Goal: Task Accomplishment & Management: Use online tool/utility

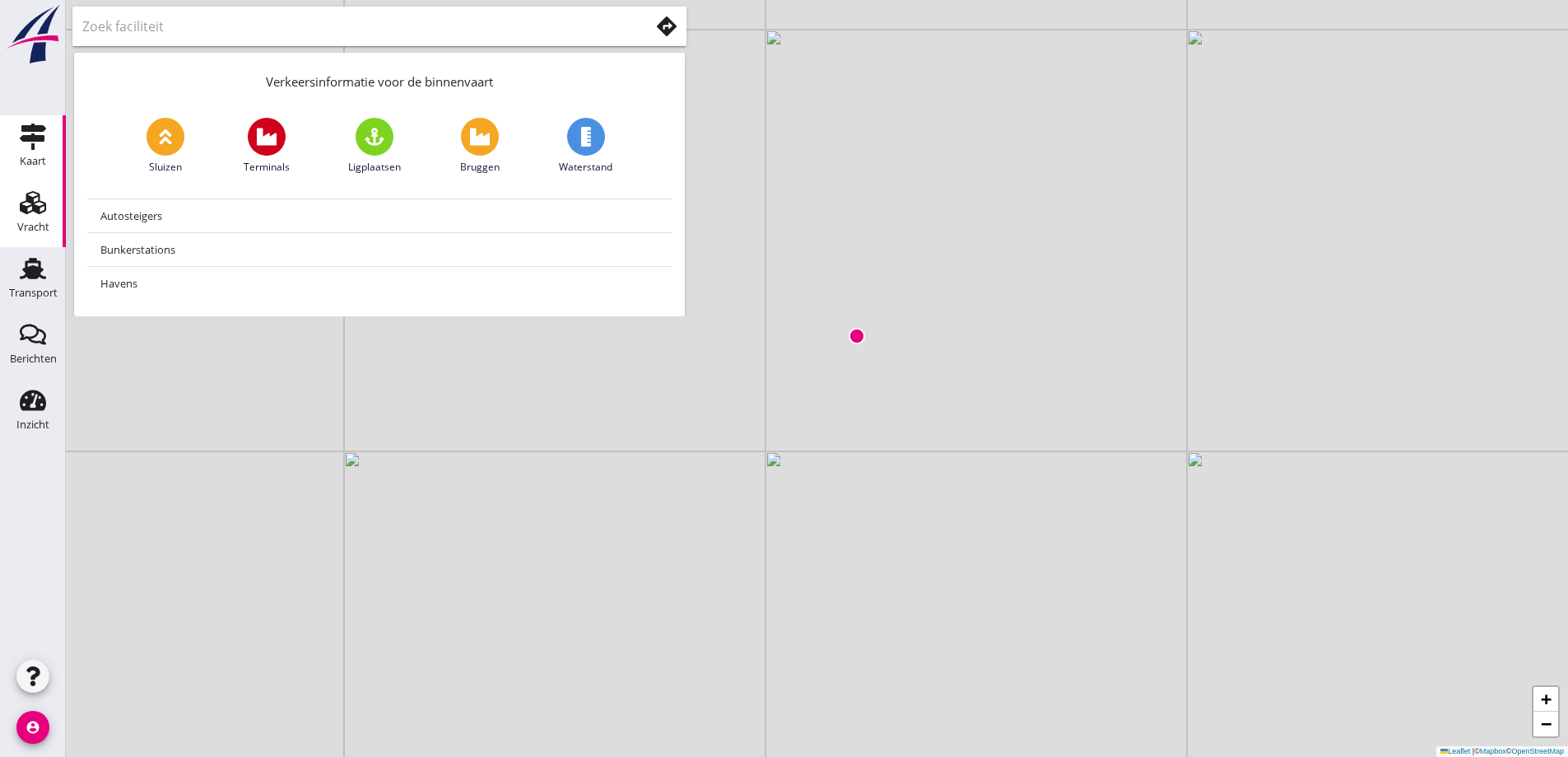
click at [22, 208] on use at bounding box center [33, 202] width 26 height 23
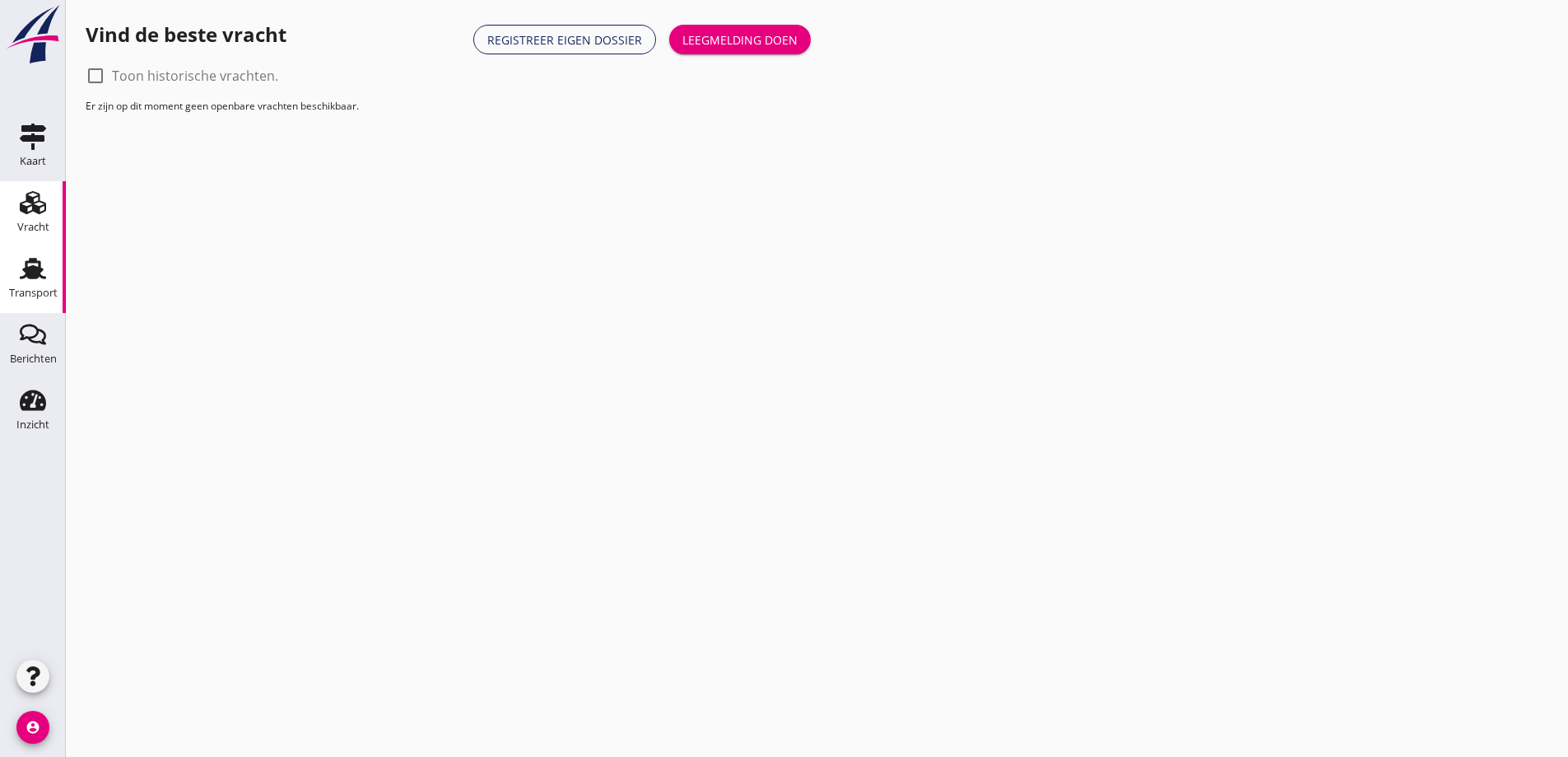
click at [30, 266] on icon "Transport" at bounding box center [33, 268] width 26 height 26
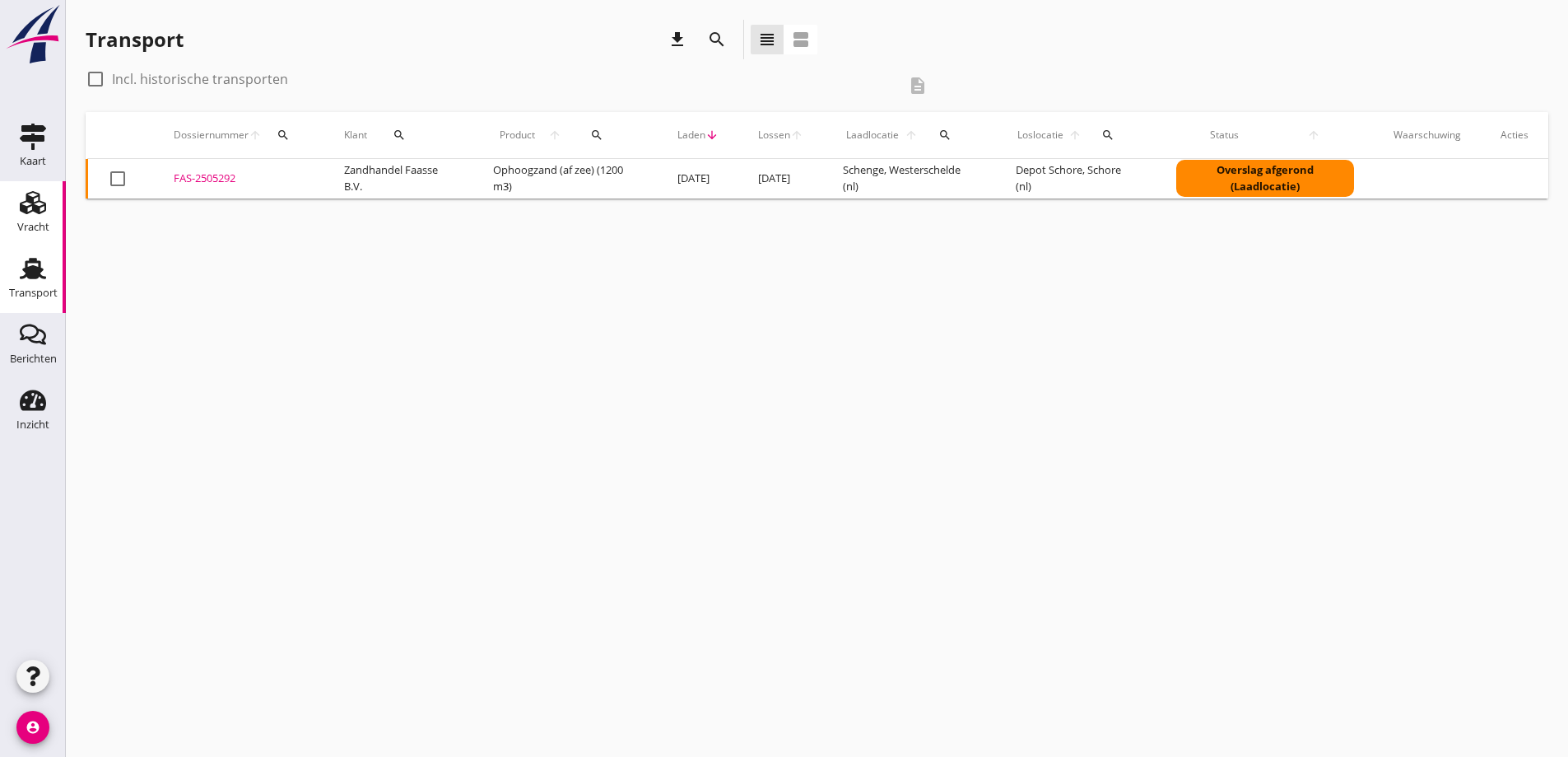
click at [44, 192] on icon "Vracht" at bounding box center [33, 202] width 26 height 26
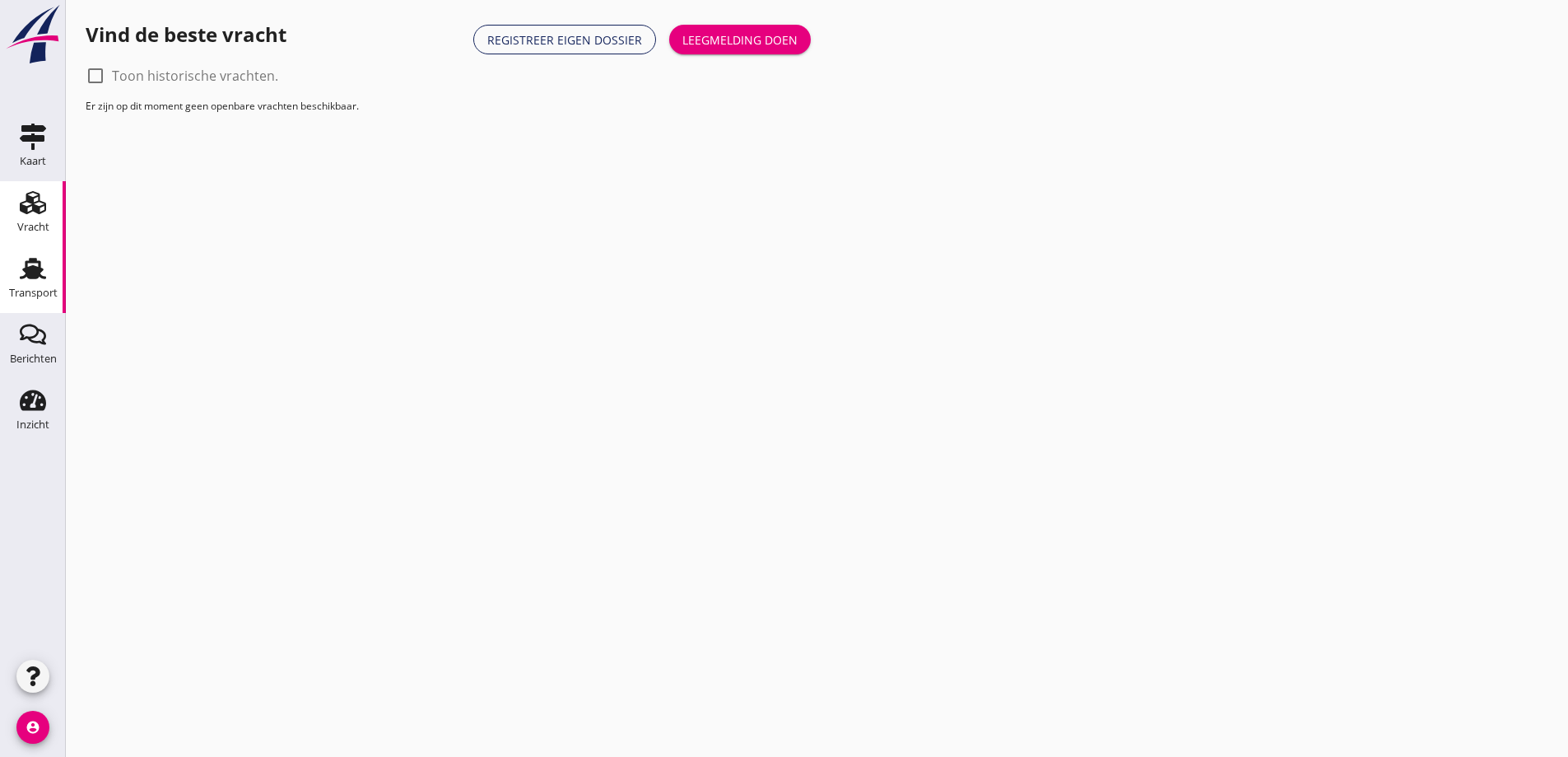
click at [22, 264] on icon "Transport" at bounding box center [33, 268] width 26 height 26
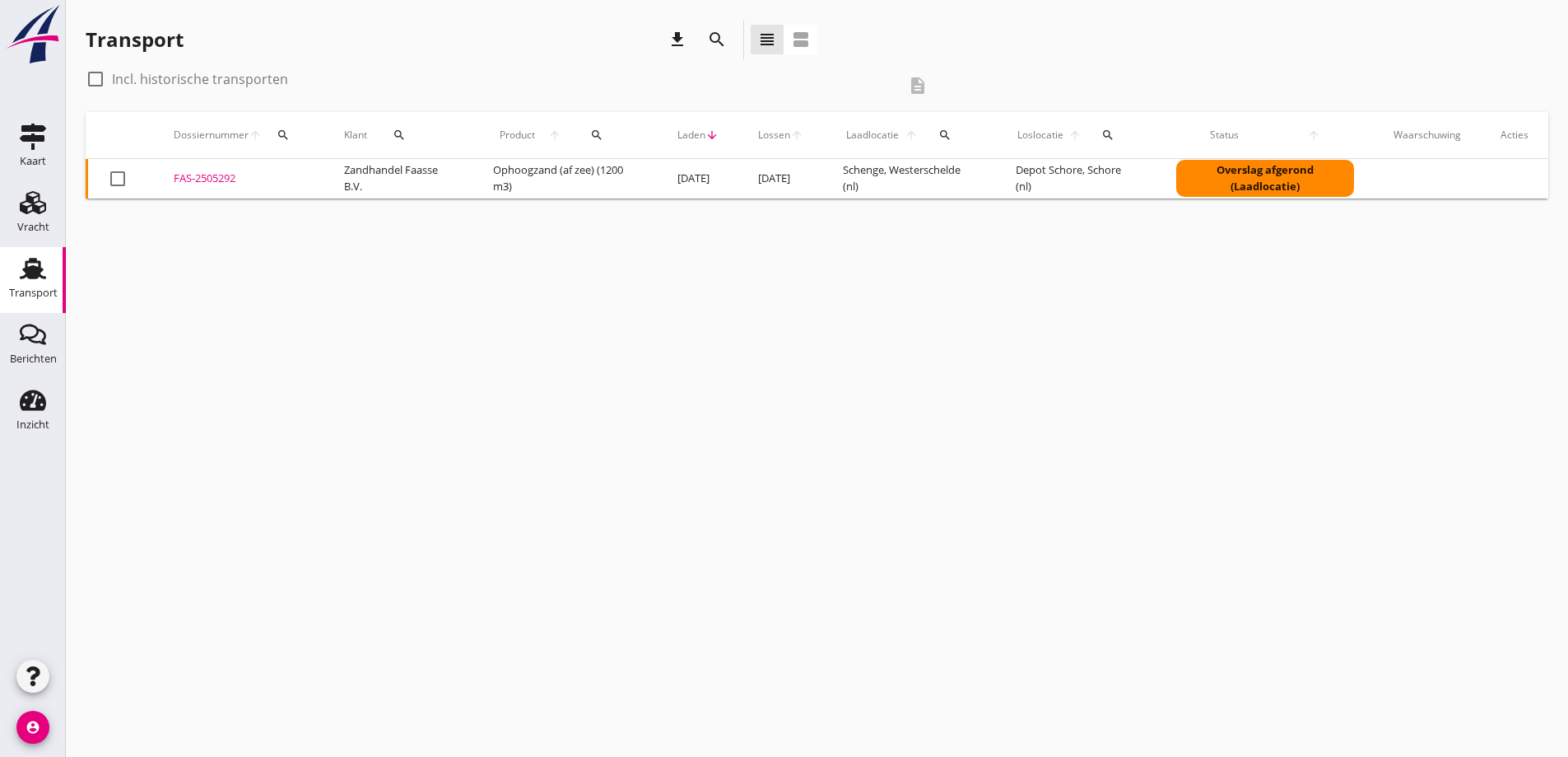
click at [206, 176] on div "FAS-2505292" at bounding box center [240, 179] width 131 height 16
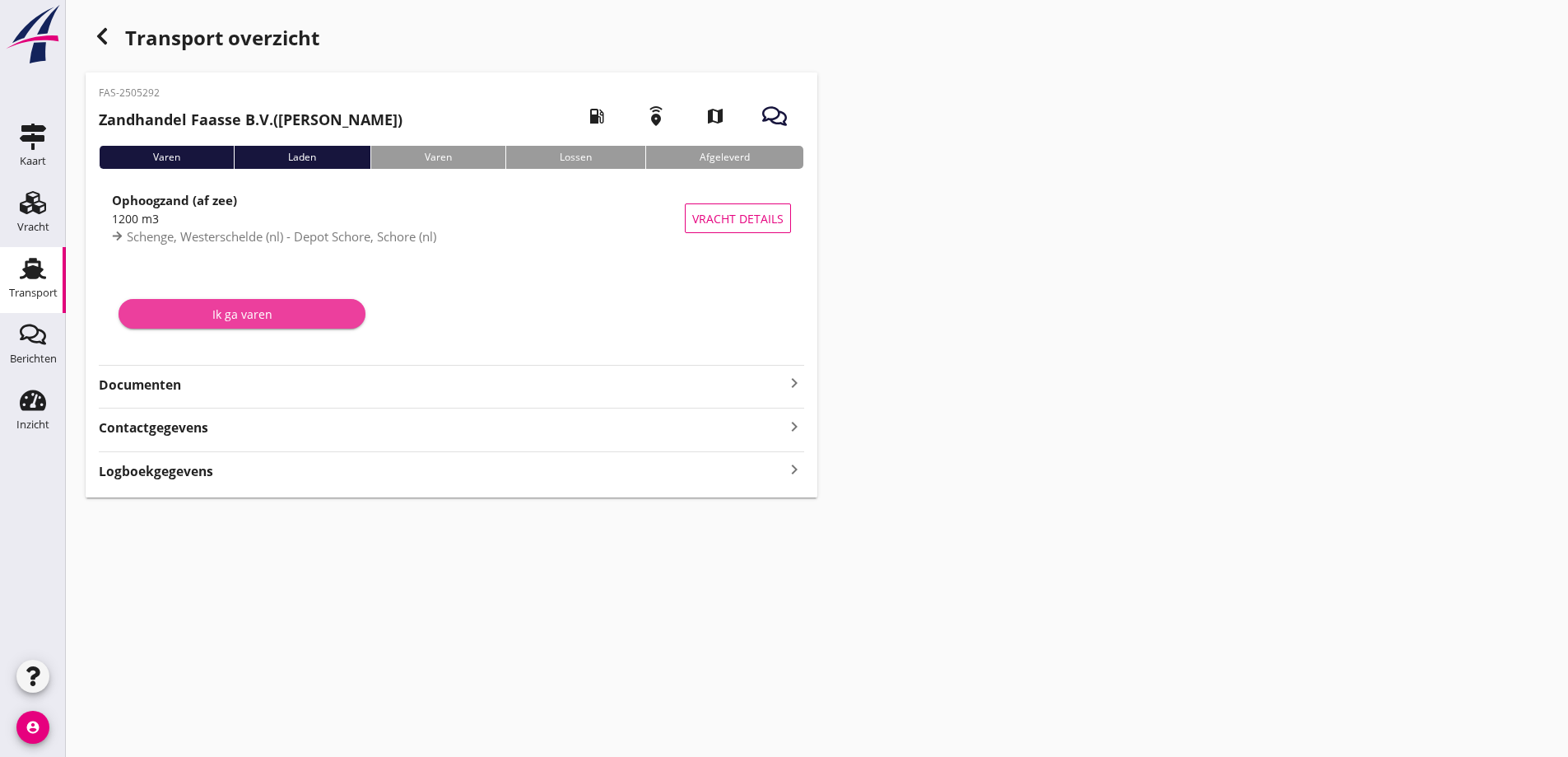
click at [201, 313] on div "Ik ga varen" at bounding box center [242, 314] width 221 height 17
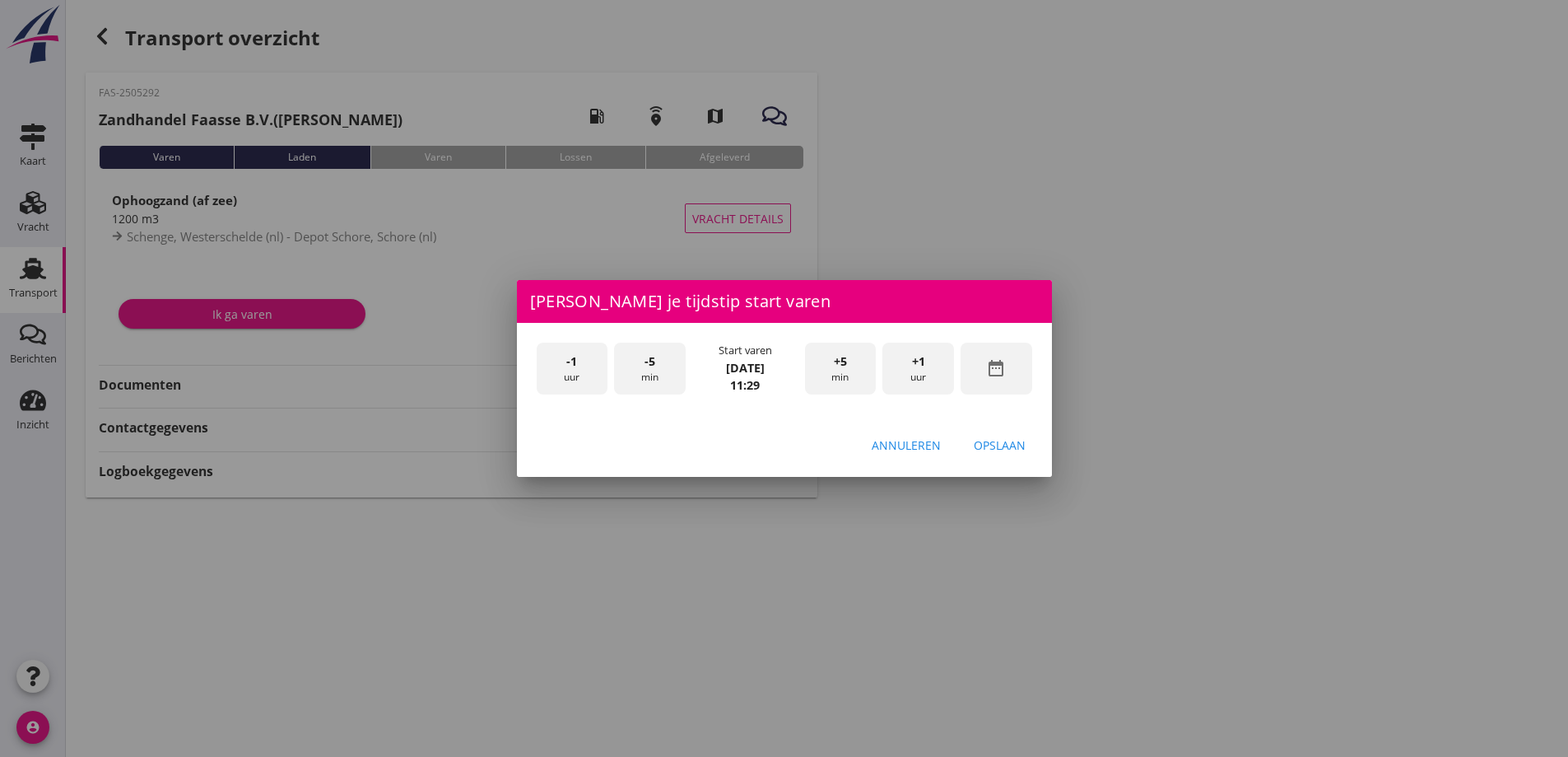
click at [578, 360] on div "-1 uur" at bounding box center [573, 368] width 72 height 52
click at [666, 369] on div "-5 min" at bounding box center [650, 368] width 72 height 52
click at [668, 369] on div "-5 min" at bounding box center [650, 368] width 72 height 52
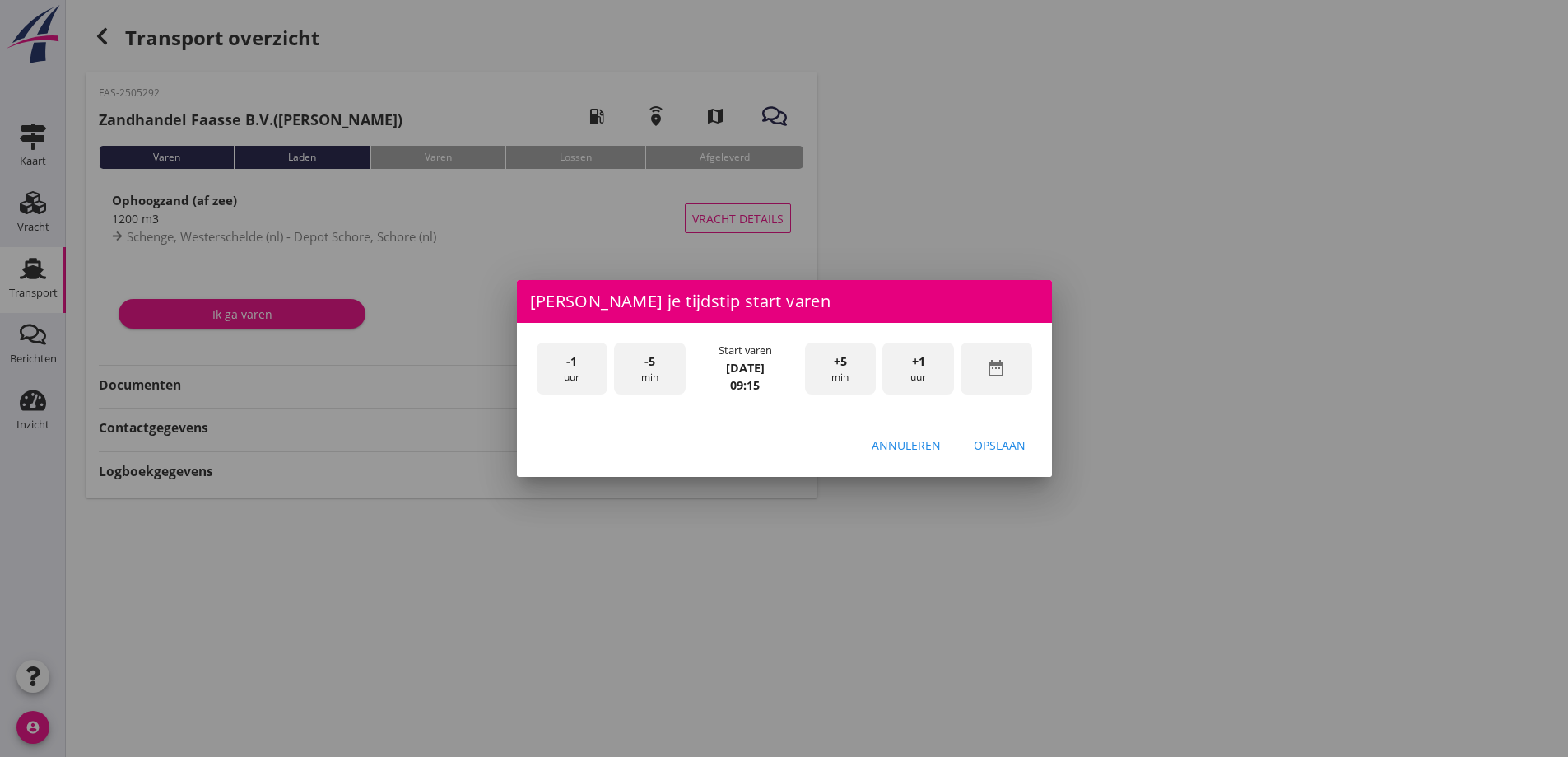
click at [668, 369] on div "-5 min" at bounding box center [650, 368] width 72 height 52
click at [848, 366] on div "+5 min" at bounding box center [841, 368] width 72 height 52
click at [849, 367] on div "+5 min" at bounding box center [841, 368] width 72 height 52
click at [987, 445] on div "Opslaan" at bounding box center [999, 445] width 52 height 17
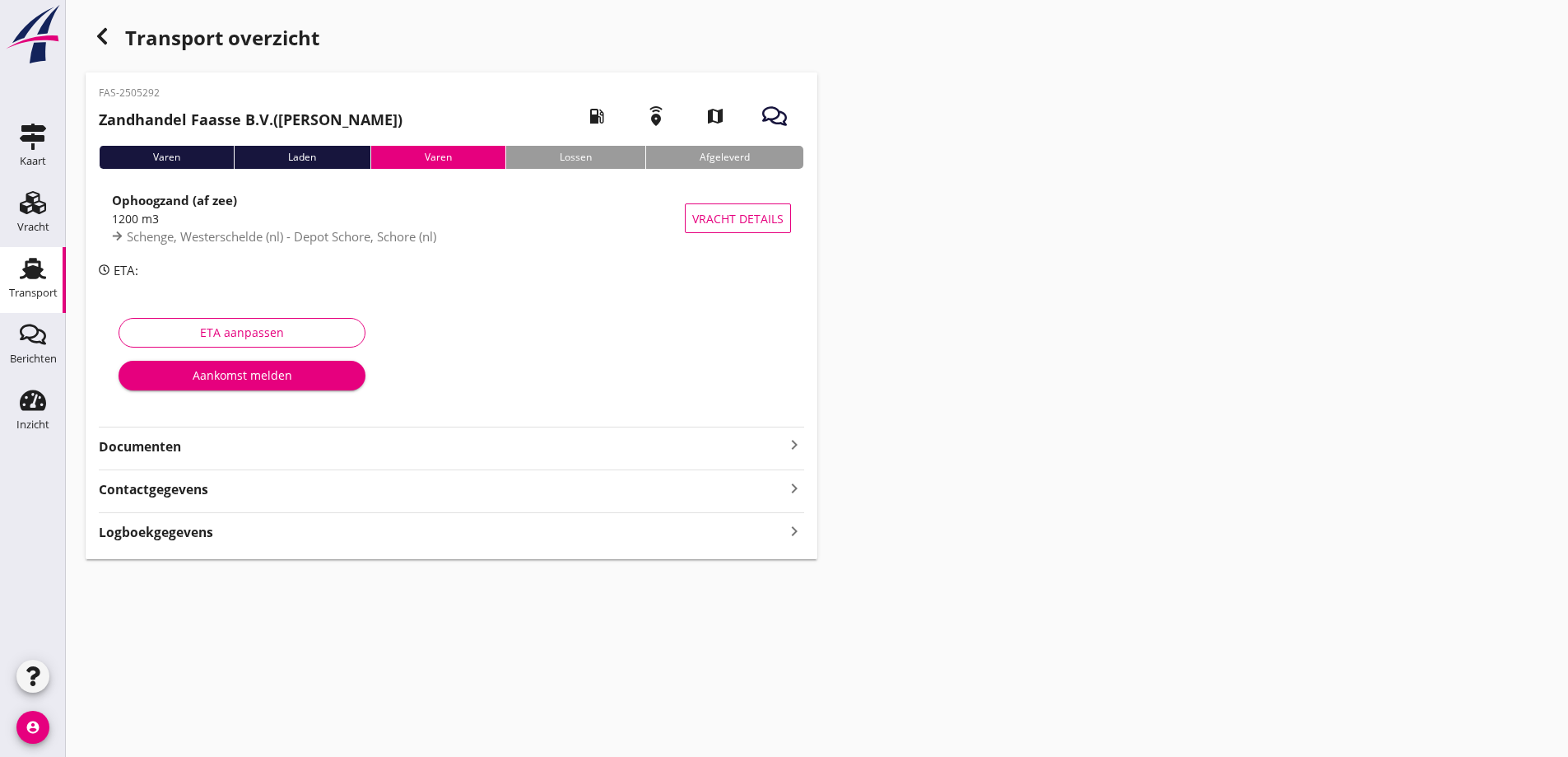
click at [240, 377] on div "Aankomst melden" at bounding box center [242, 375] width 221 height 17
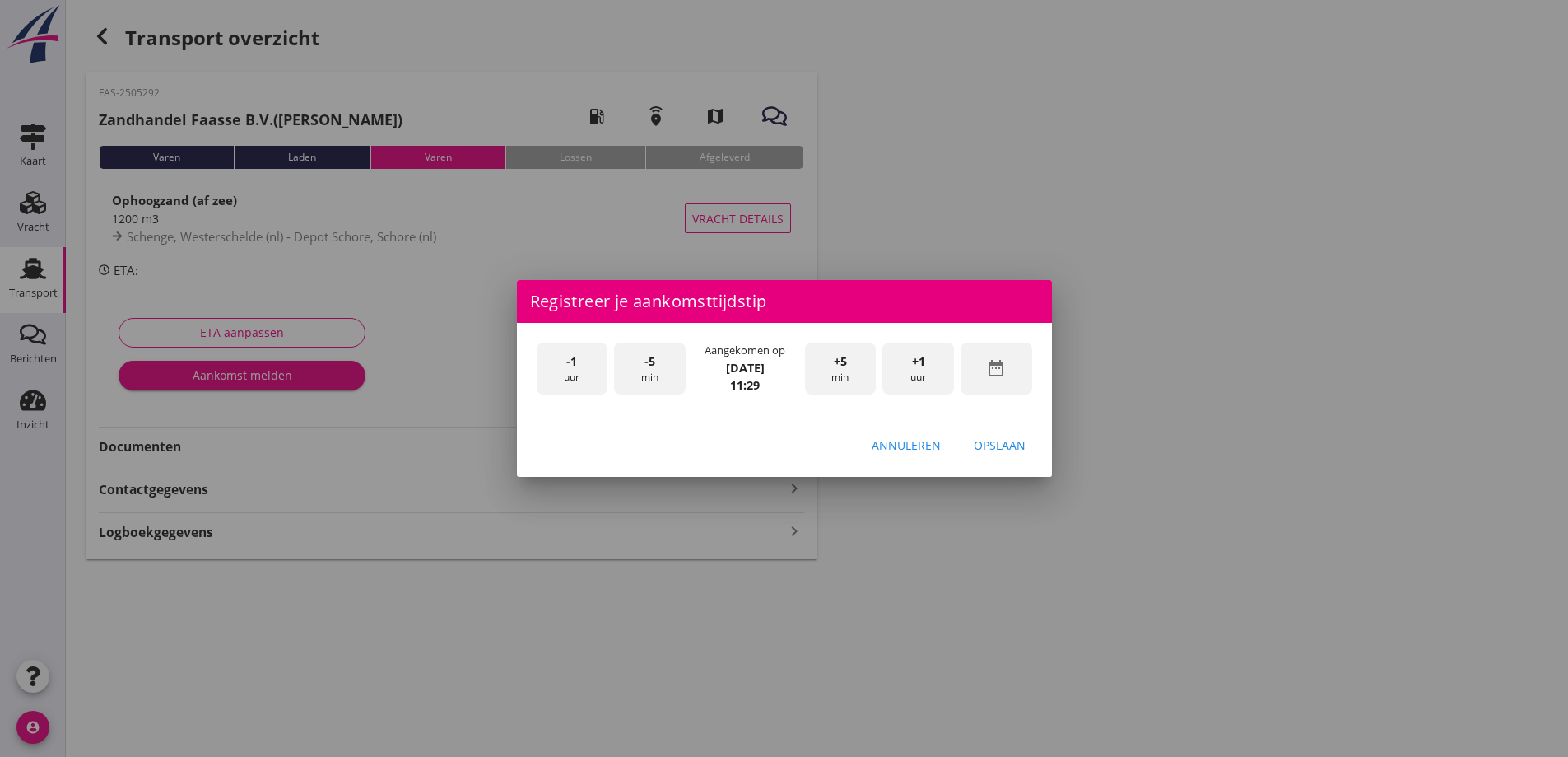
click at [852, 369] on div "+5 min" at bounding box center [841, 368] width 72 height 52
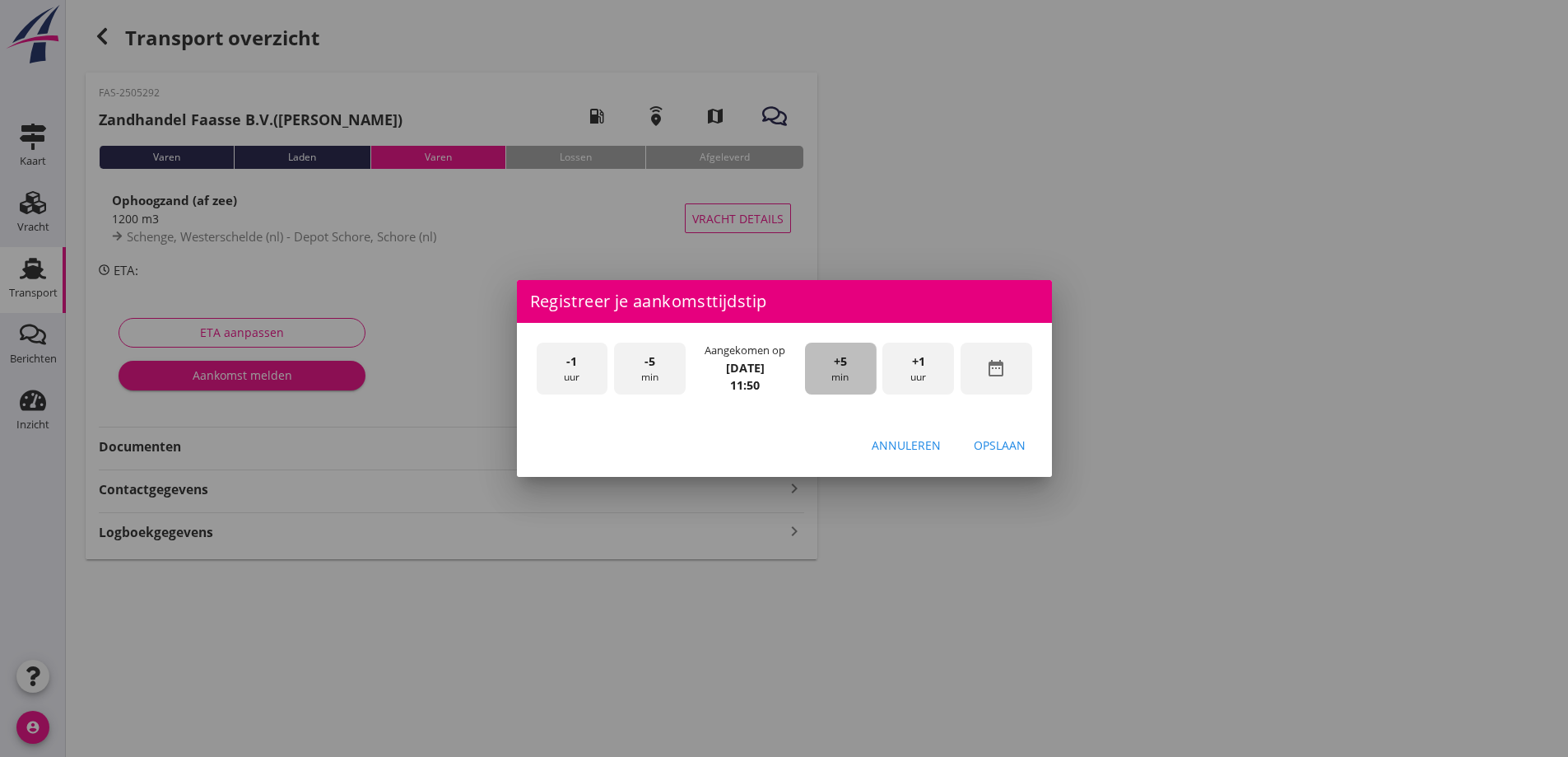
click at [852, 367] on div "+5 min" at bounding box center [841, 368] width 72 height 52
click at [851, 365] on div "+5 min" at bounding box center [841, 368] width 72 height 52
click at [1004, 448] on div "Opslaan" at bounding box center [999, 445] width 52 height 17
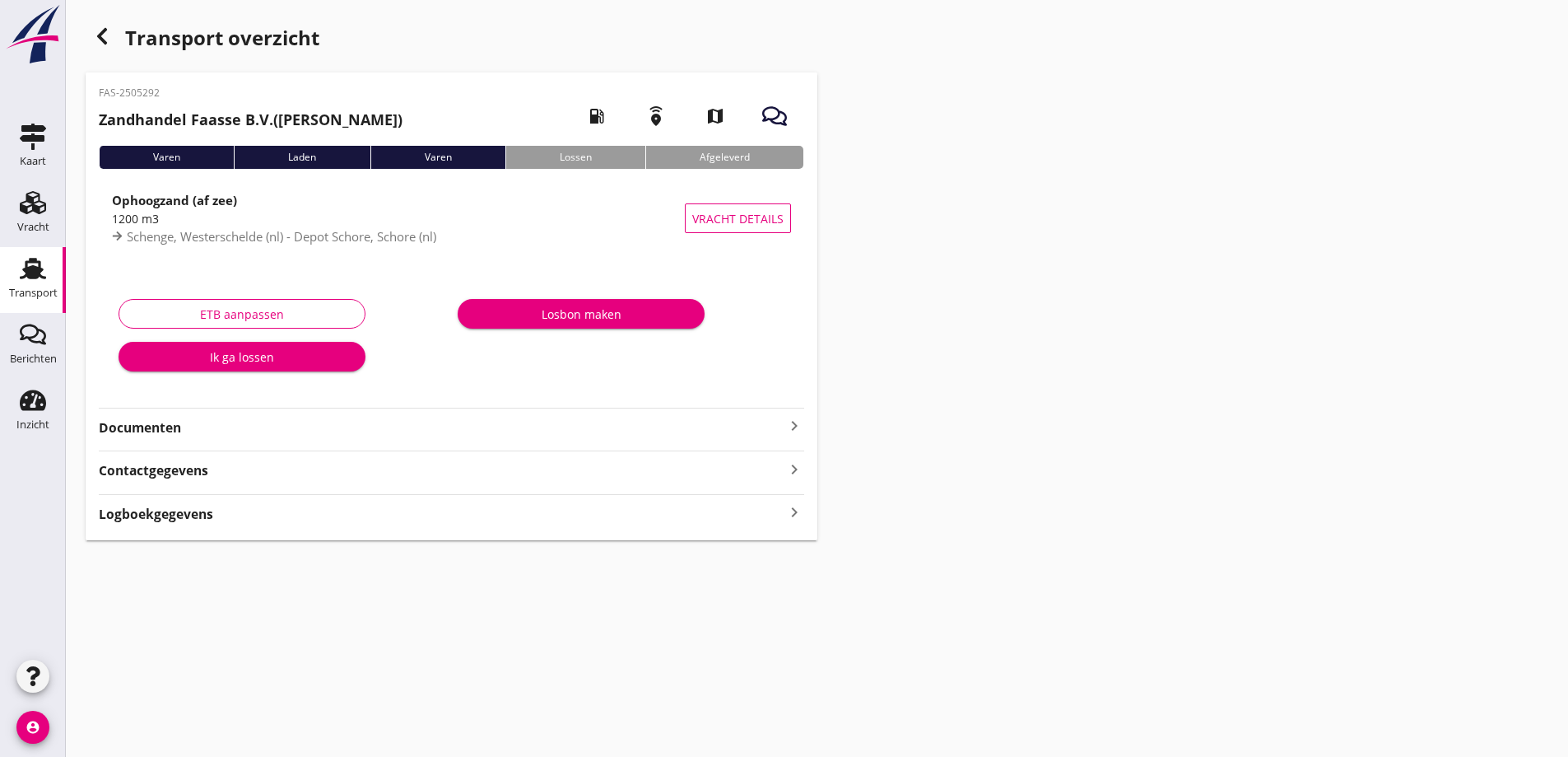
click at [125, 431] on strong "Documenten" at bounding box center [441, 428] width 686 height 19
